Goal: Find specific page/section: Find specific page/section

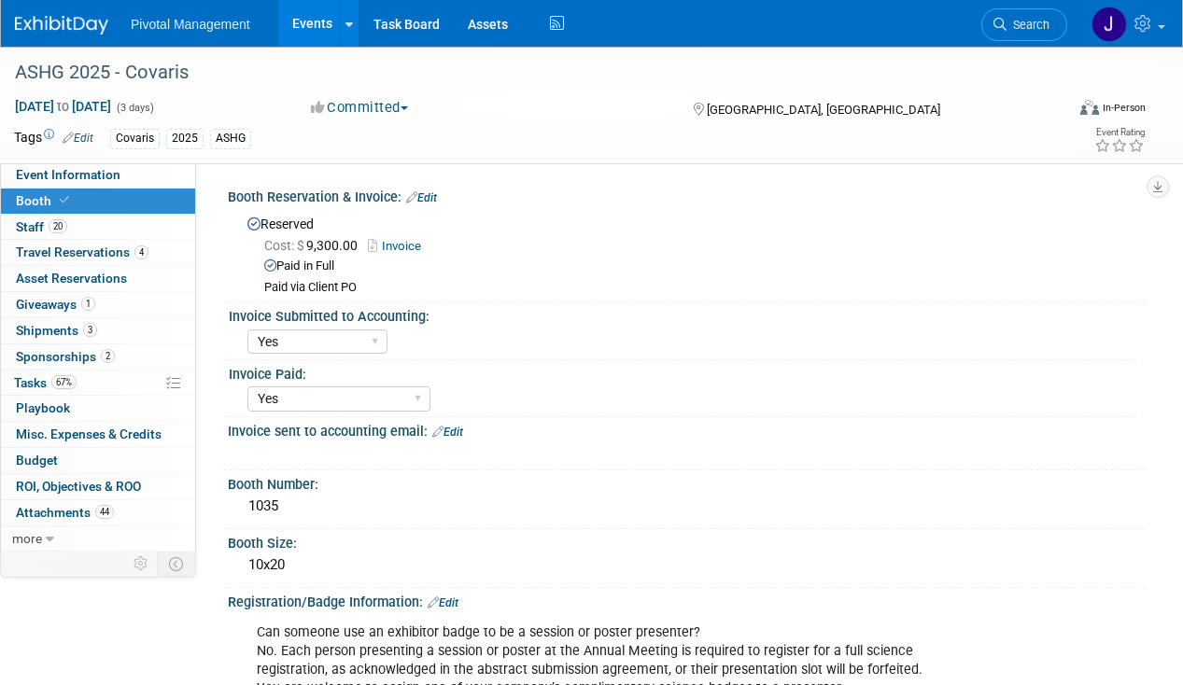
select select "Yes"
click at [1031, 21] on span "Search" at bounding box center [1027, 25] width 43 height 14
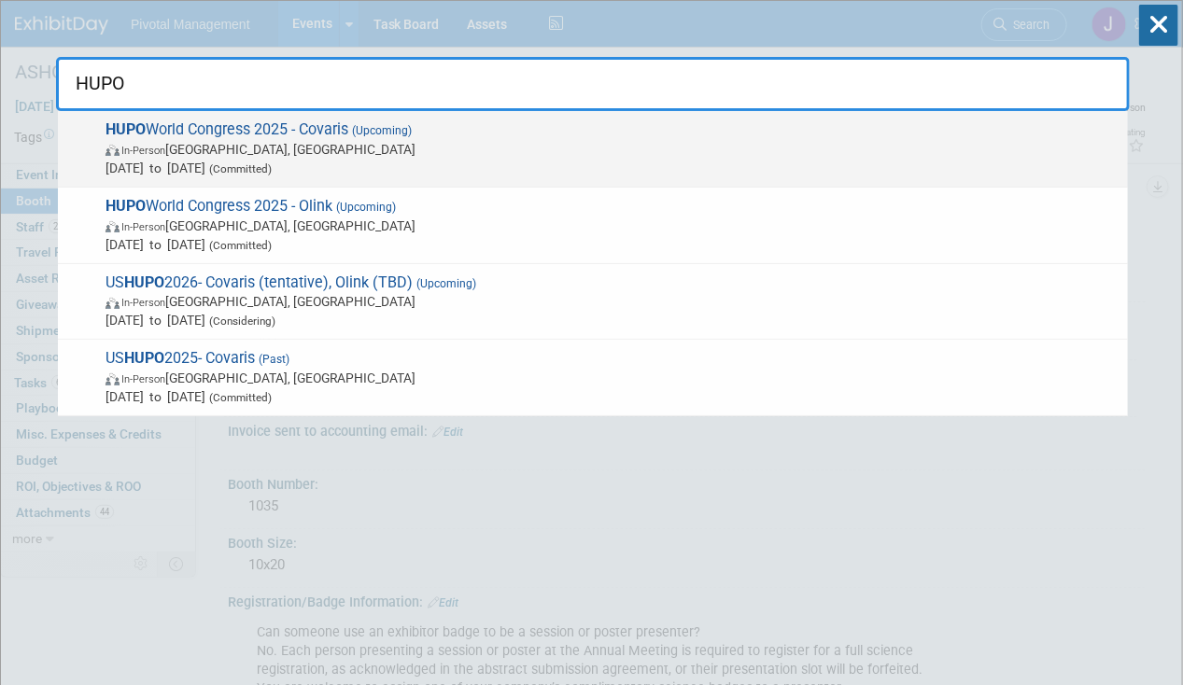
type input "HUPO"
click at [594, 146] on span "In-Person [GEOGRAPHIC_DATA], [GEOGRAPHIC_DATA]" at bounding box center [611, 149] width 1013 height 19
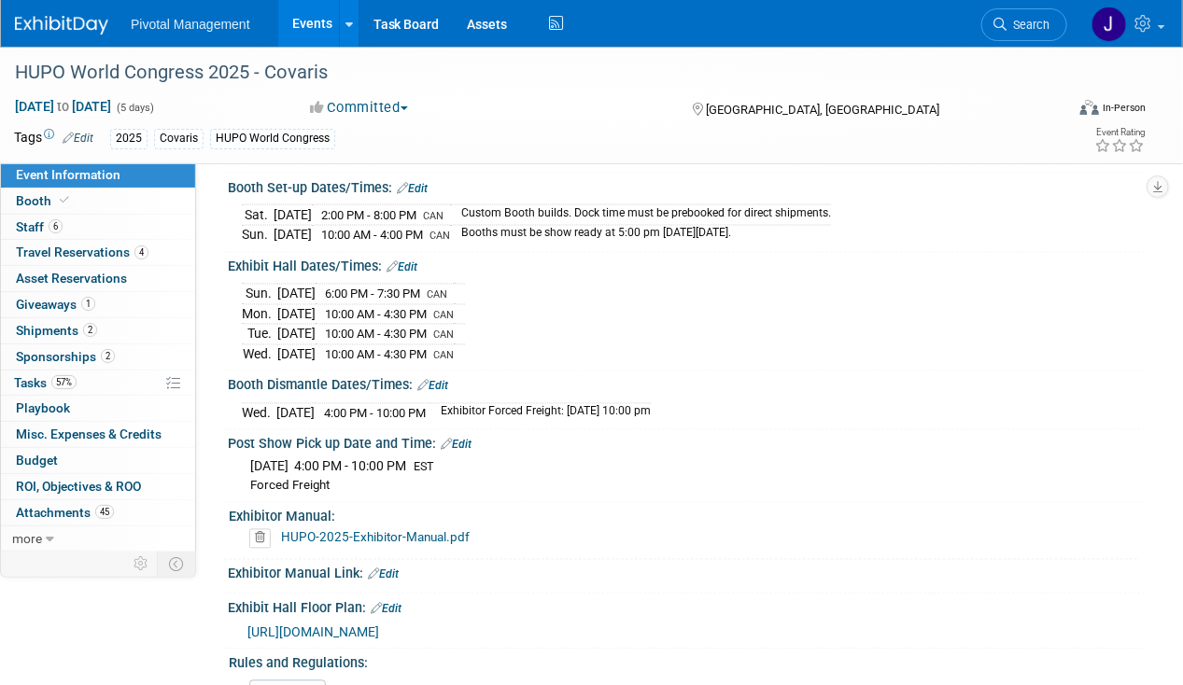
scroll to position [3907, 0]
